Goal: Task Accomplishment & Management: Manage account settings

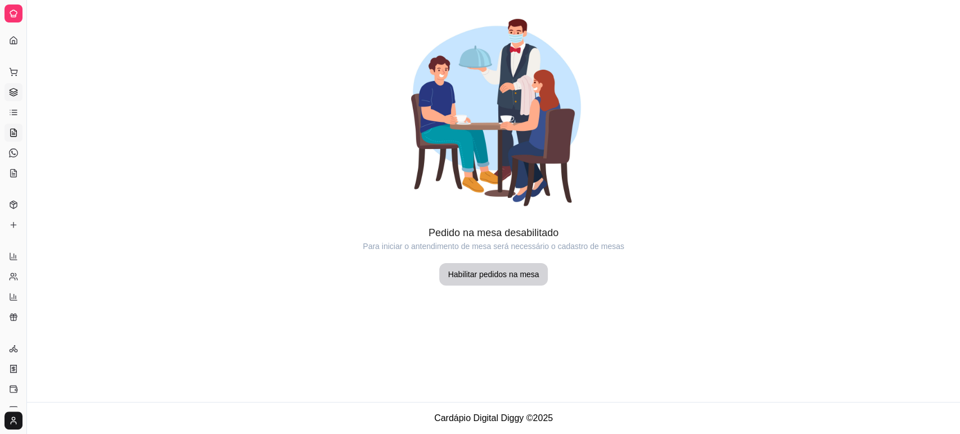
click at [14, 93] on icon at bounding box center [13, 93] width 7 height 2
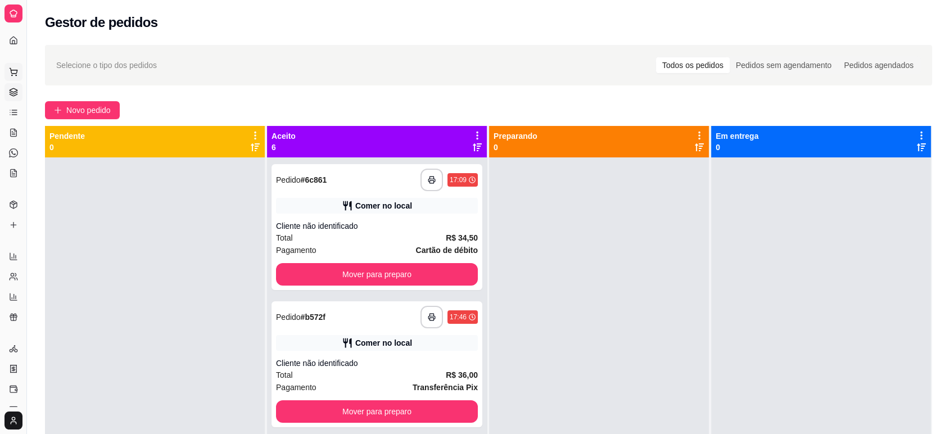
click at [14, 74] on icon at bounding box center [13, 71] width 9 height 9
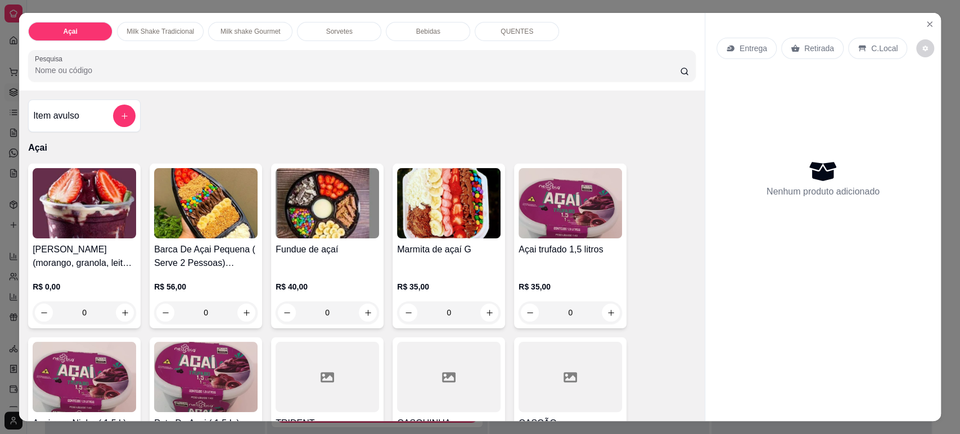
click at [927, 24] on icon "Close" at bounding box center [929, 24] width 9 height 9
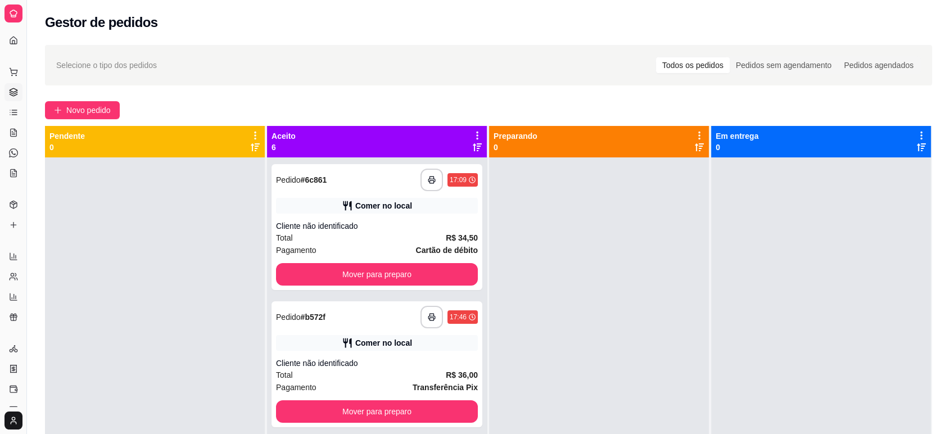
drag, startPoint x: 26, startPoint y: 378, endPoint x: 146, endPoint y: 362, distance: 120.2
click at [146, 362] on div "**********" at bounding box center [475, 303] width 950 height 606
click at [14, 259] on icon at bounding box center [13, 256] width 9 height 9
select select "ALL"
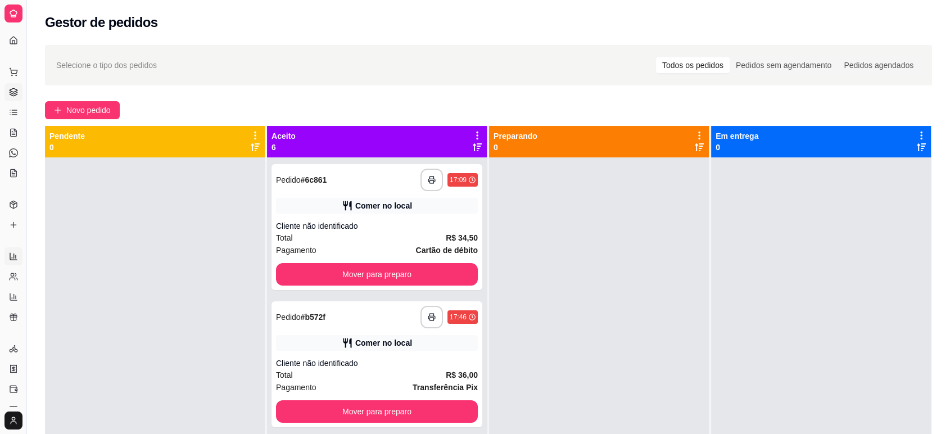
select select "0"
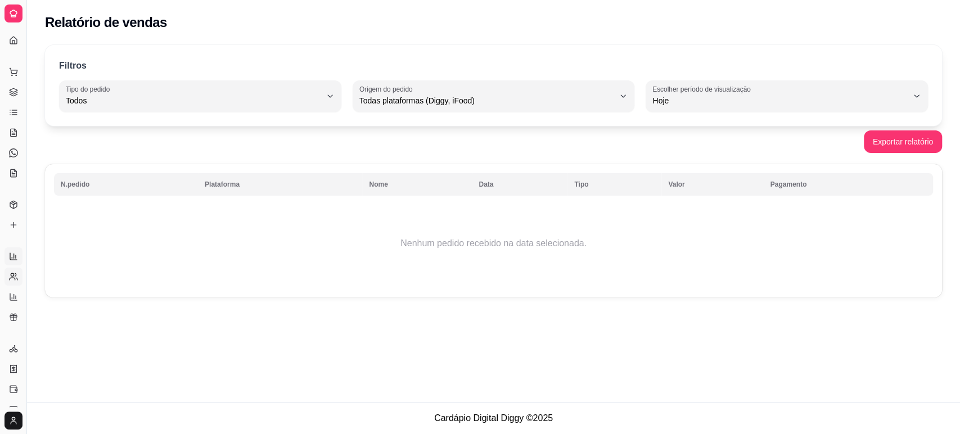
click at [15, 277] on icon at bounding box center [13, 276] width 9 height 9
select select "30"
select select "HIGHEST_TOTAL_SPENT_WITH_ORDERS"
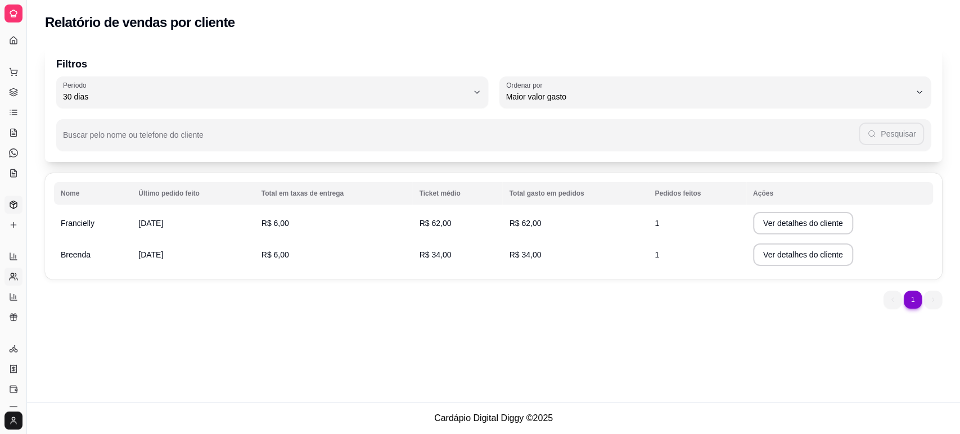
click at [8, 206] on link "Produtos" at bounding box center [13, 205] width 18 height 18
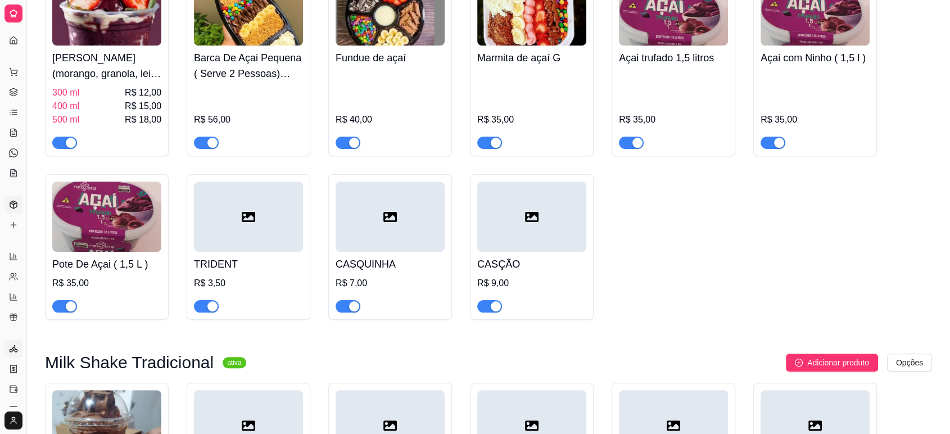
scroll to position [250, 0]
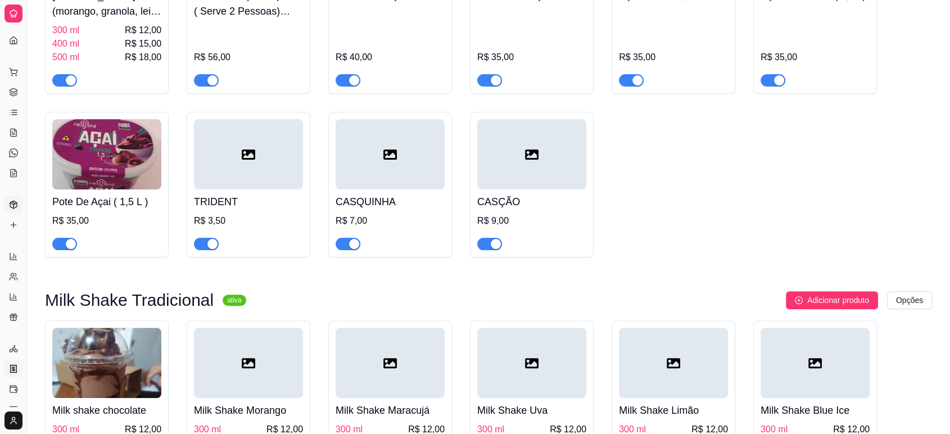
click at [13, 367] on icon at bounding box center [13, 369] width 0 height 4
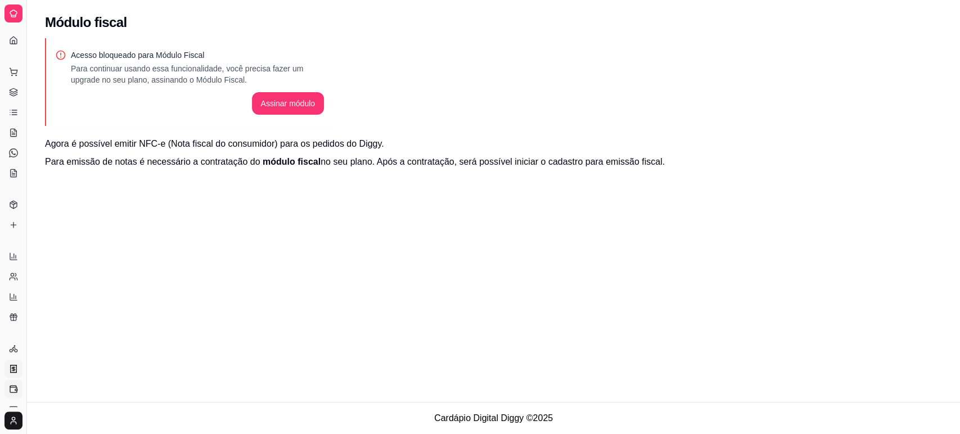
click at [13, 382] on link "Controle de caixa" at bounding box center [13, 389] width 18 height 18
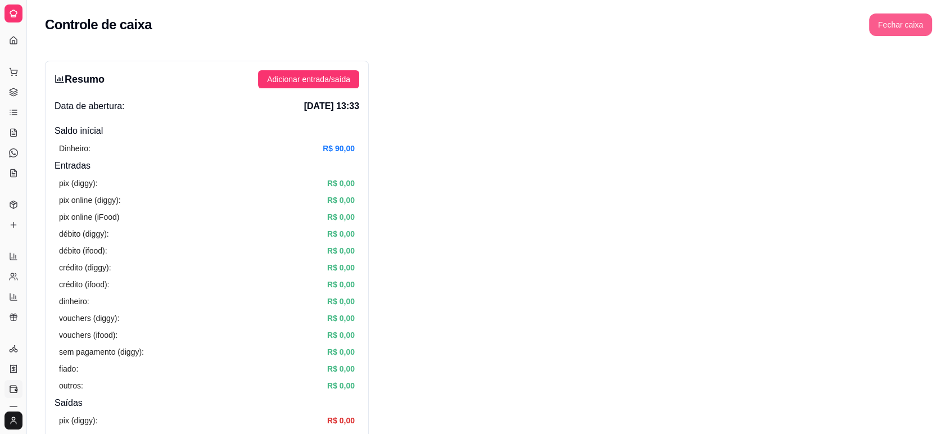
click at [900, 29] on button "Fechar caixa" at bounding box center [900, 24] width 63 height 22
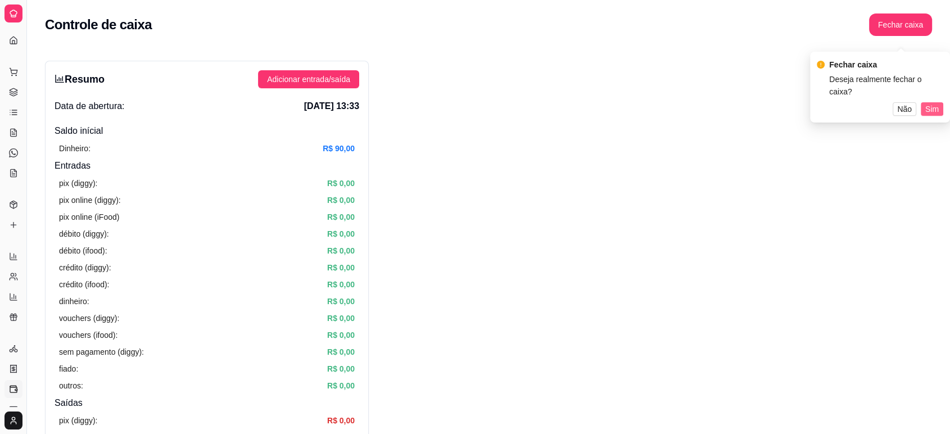
click at [927, 103] on span "Sim" at bounding box center [932, 109] width 13 height 12
